Goal: Navigation & Orientation: Find specific page/section

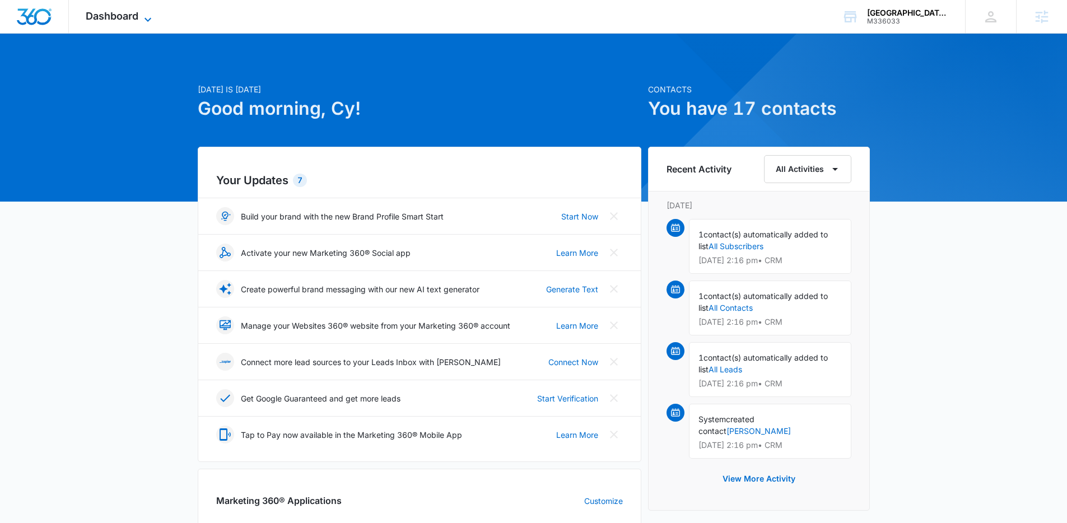
click at [114, 16] on span "Dashboard" at bounding box center [112, 16] width 53 height 12
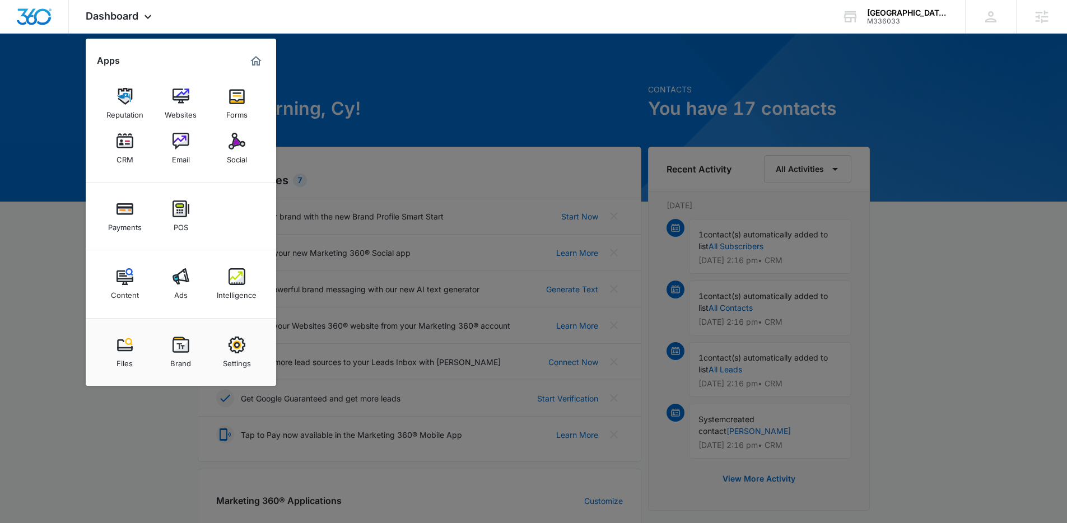
click at [358, 70] on div at bounding box center [533, 261] width 1067 height 523
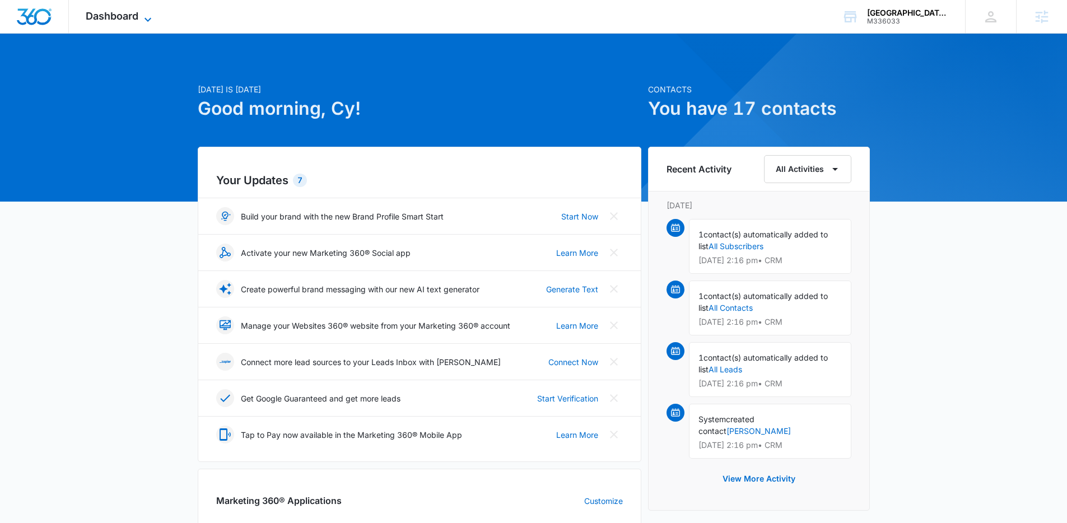
click at [124, 11] on span "Dashboard" at bounding box center [112, 16] width 53 height 12
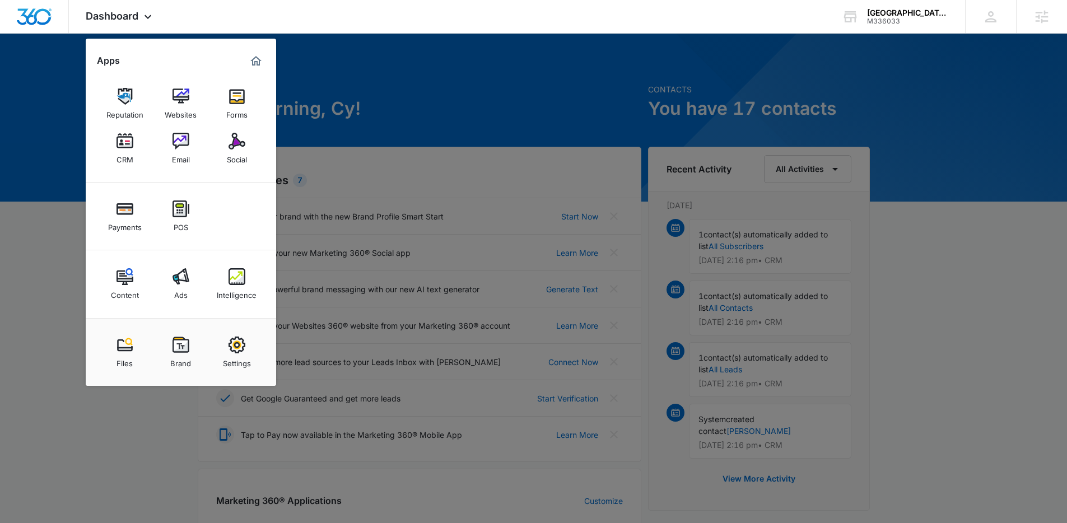
click at [531, 185] on div at bounding box center [533, 261] width 1067 height 523
